Goal: Book appointment/travel/reservation: Register for event/course

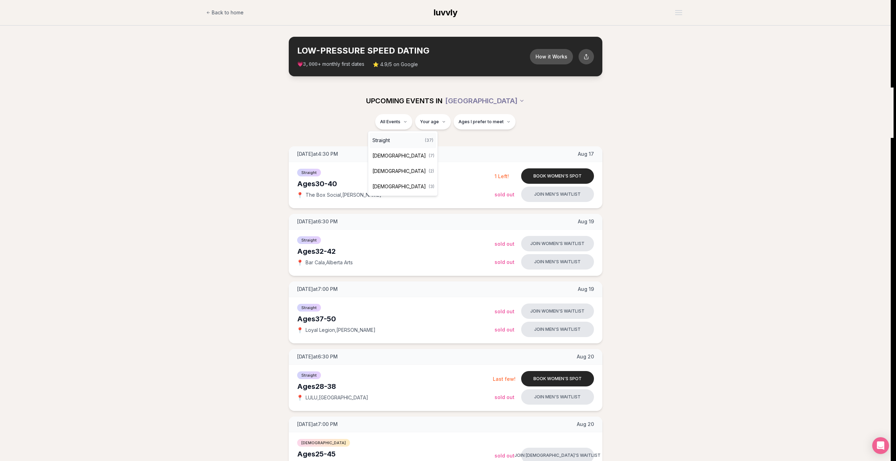
click at [394, 142] on div "Straight ( 37 )" at bounding box center [403, 140] width 66 height 15
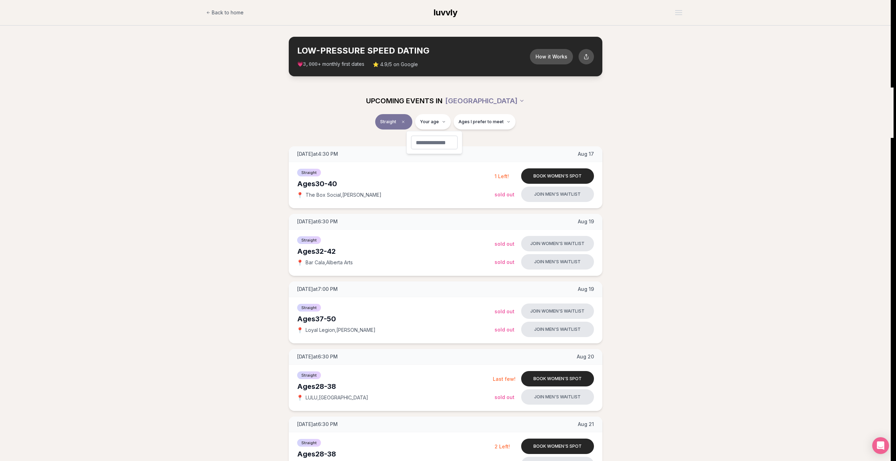
click at [438, 147] on input "number" at bounding box center [434, 142] width 47 height 14
type input "**"
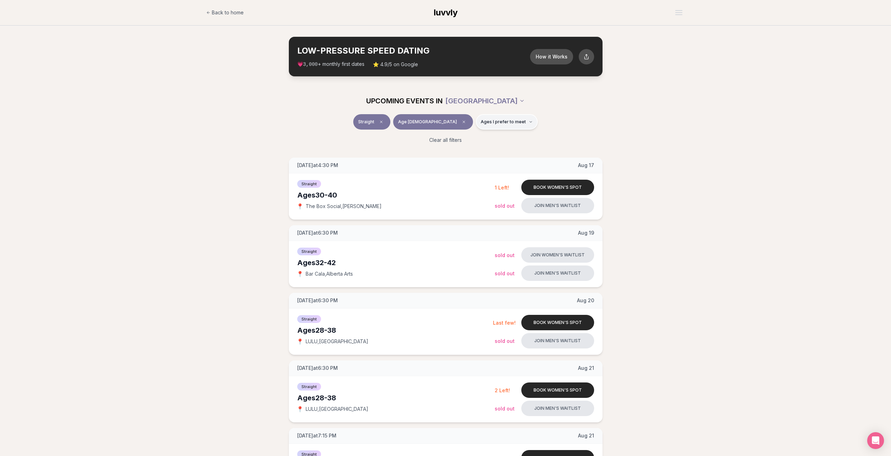
click at [499, 120] on span "Ages I prefer to meet" at bounding box center [502, 122] width 45 height 6
click at [595, 103] on div "UPCOMING EVENTS IN PORTLAND" at bounding box center [446, 100] width 392 height 15
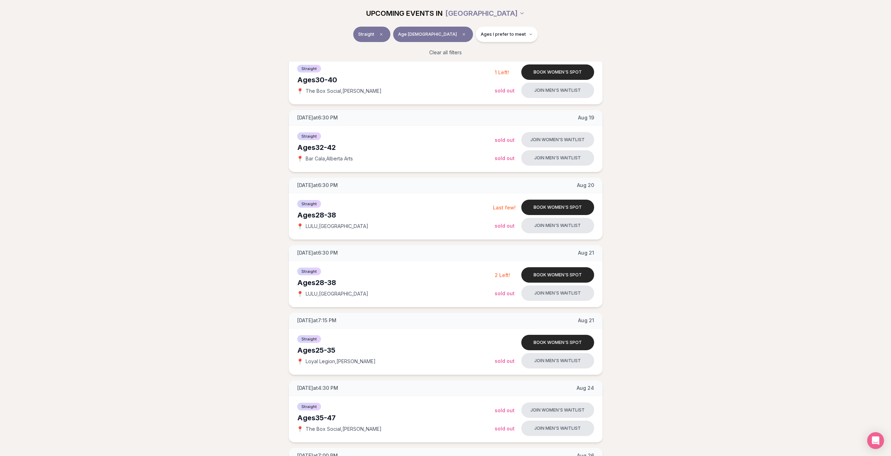
scroll to position [140, 0]
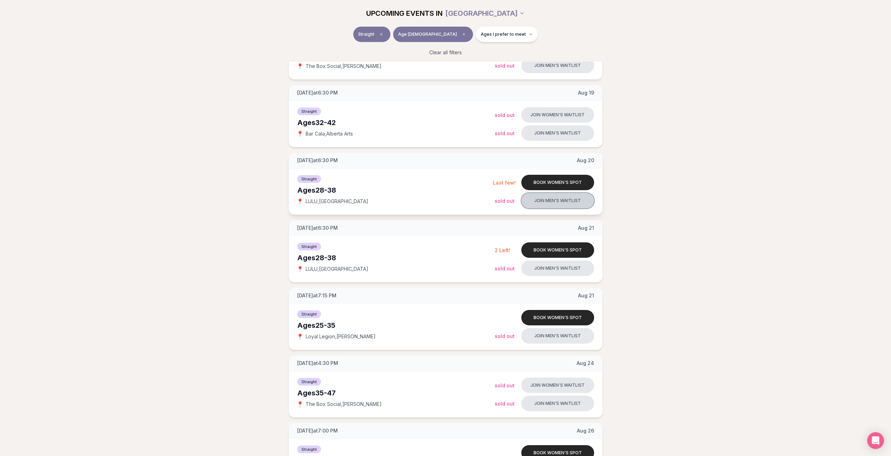
click at [543, 201] on button "Join men's waitlist" at bounding box center [557, 200] width 73 height 15
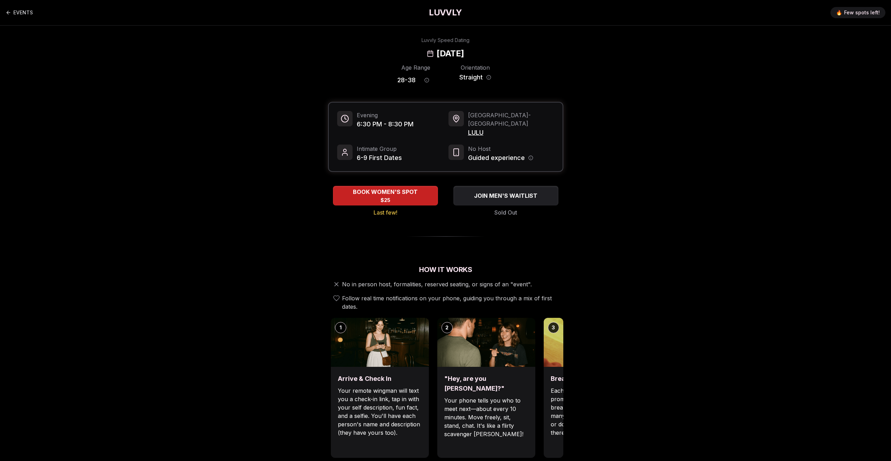
drag, startPoint x: 327, startPoint y: 110, endPoint x: 329, endPoint y: 107, distance: 4.3
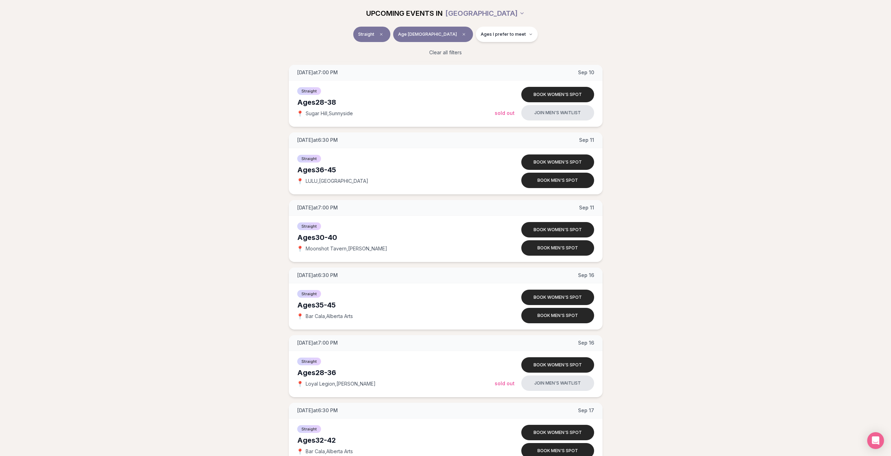
scroll to position [1225, 0]
